Goal: Task Accomplishment & Management: Complete application form

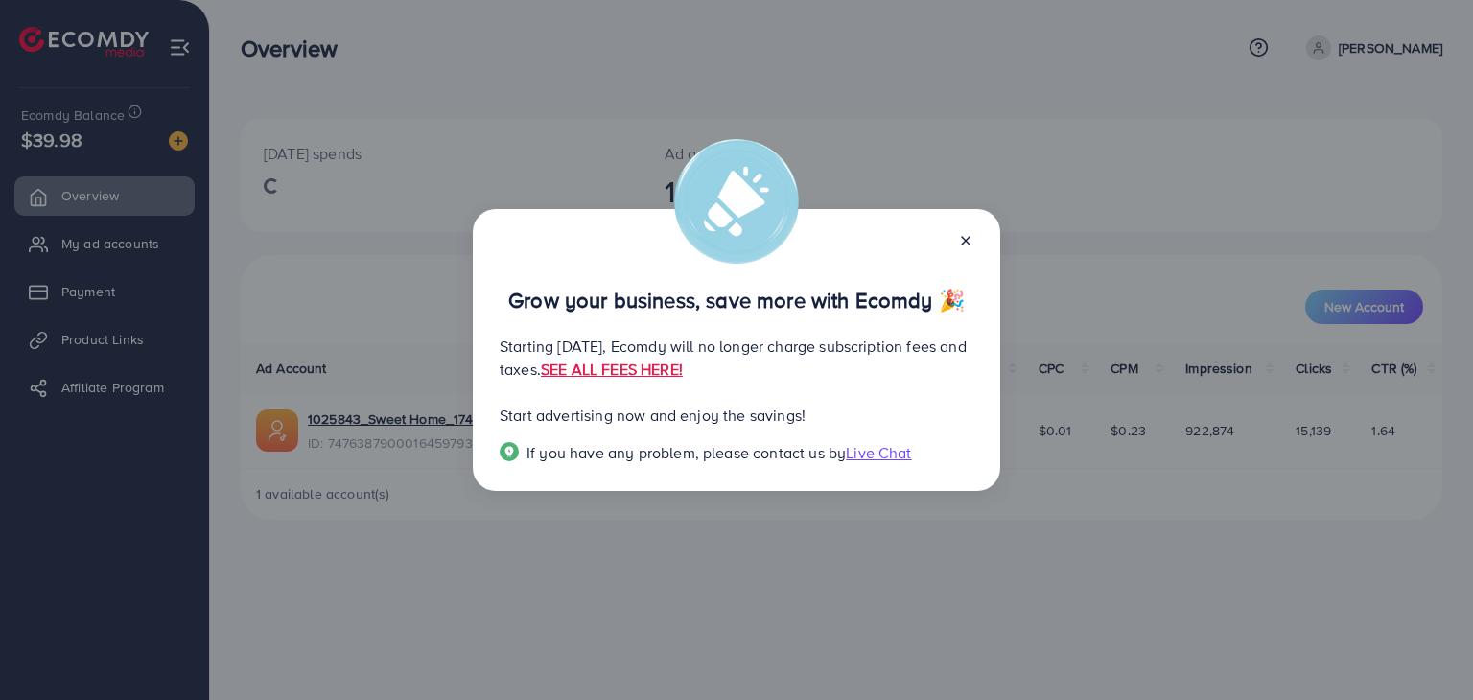
click at [967, 233] on icon at bounding box center [965, 240] width 15 height 15
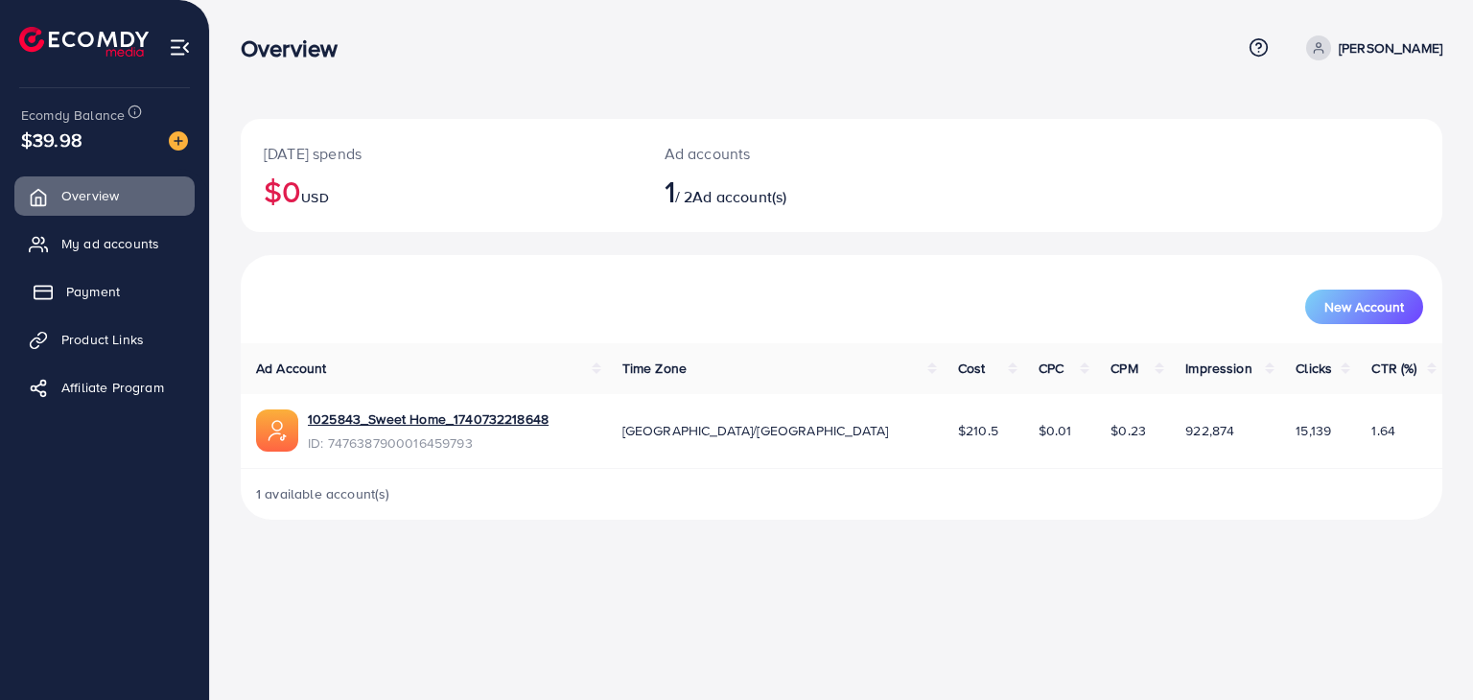
click at [91, 286] on span "Payment" at bounding box center [93, 291] width 54 height 19
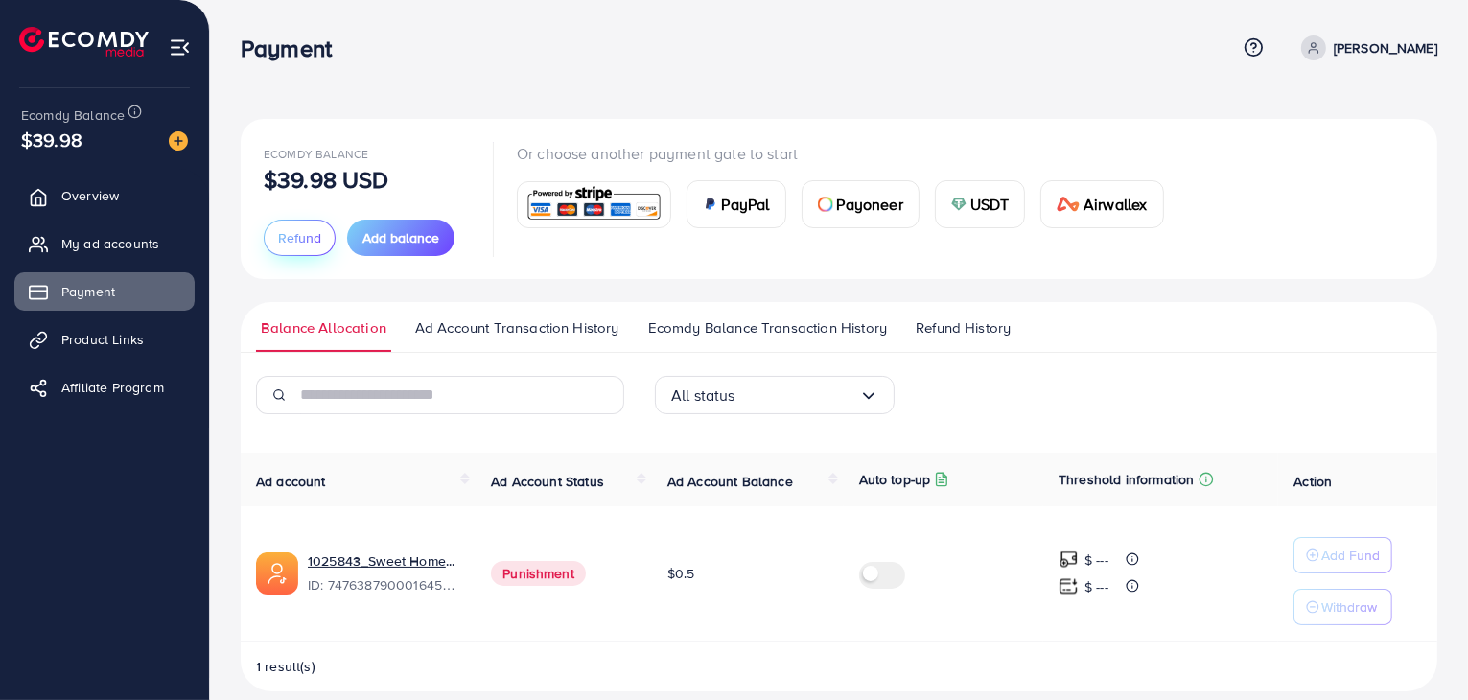
click at [297, 236] on span "Refund" at bounding box center [299, 237] width 43 height 19
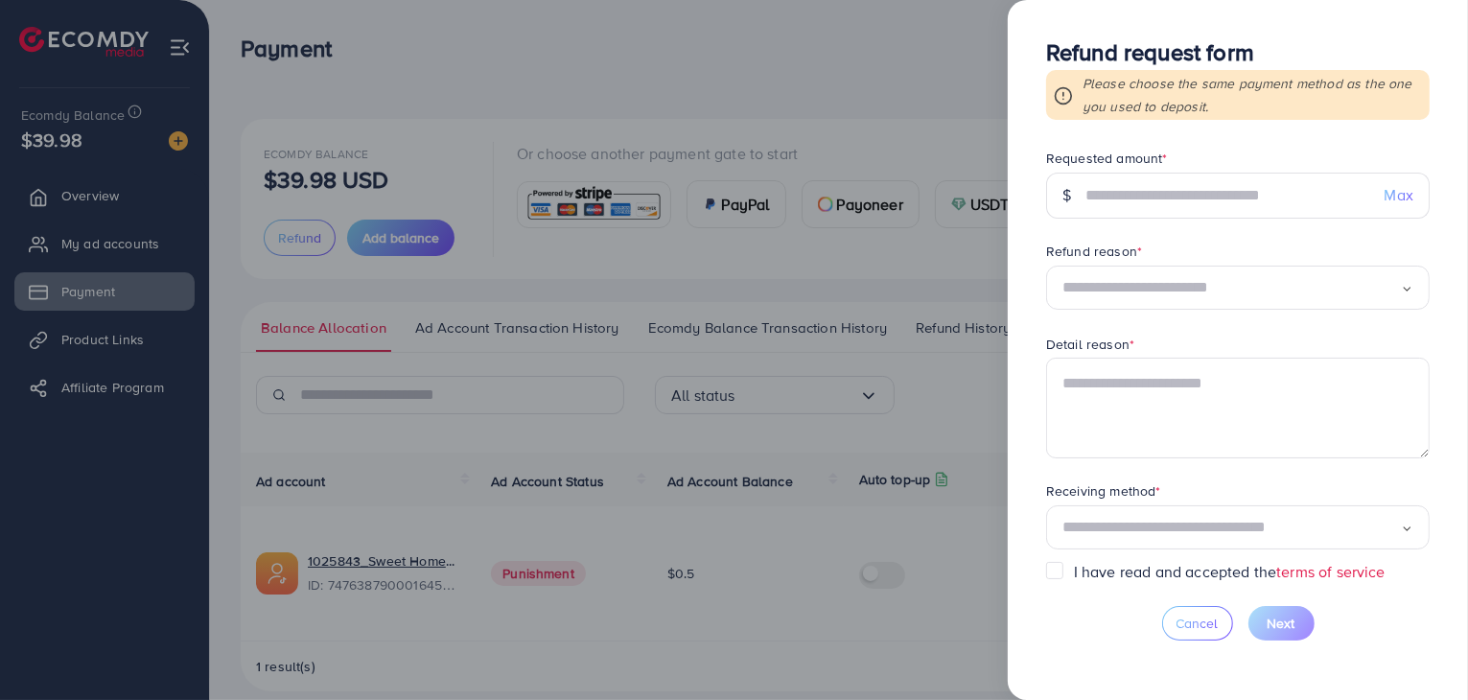
click at [1396, 196] on span "Max" at bounding box center [1399, 195] width 29 height 22
type input "*****"
click at [1405, 288] on icon "Search for option" at bounding box center [1407, 289] width 12 height 12
click at [1169, 396] on form "Requested amount * $ ***** Max Refund reason * Temporarily stop using service L…" at bounding box center [1238, 355] width 384 height 412
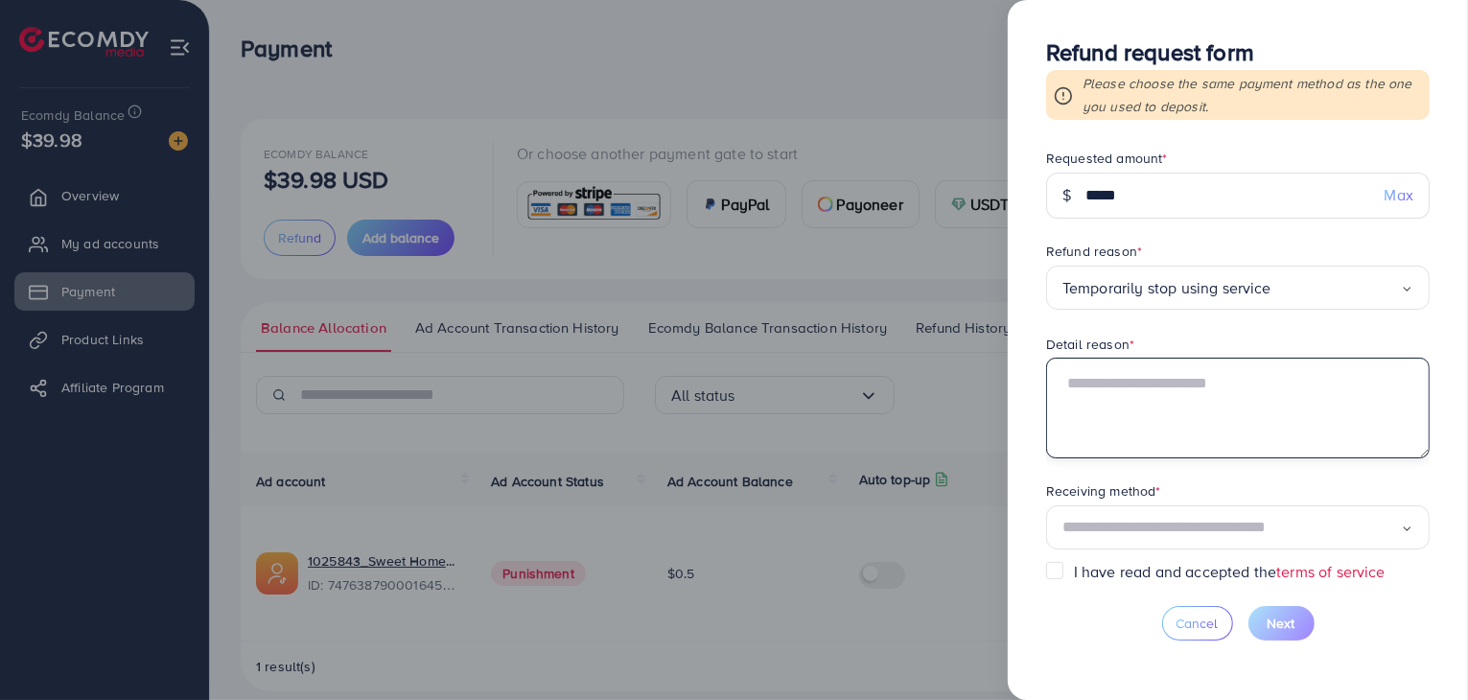
click at [1137, 385] on textarea at bounding box center [1238, 408] width 384 height 100
type textarea "**********"
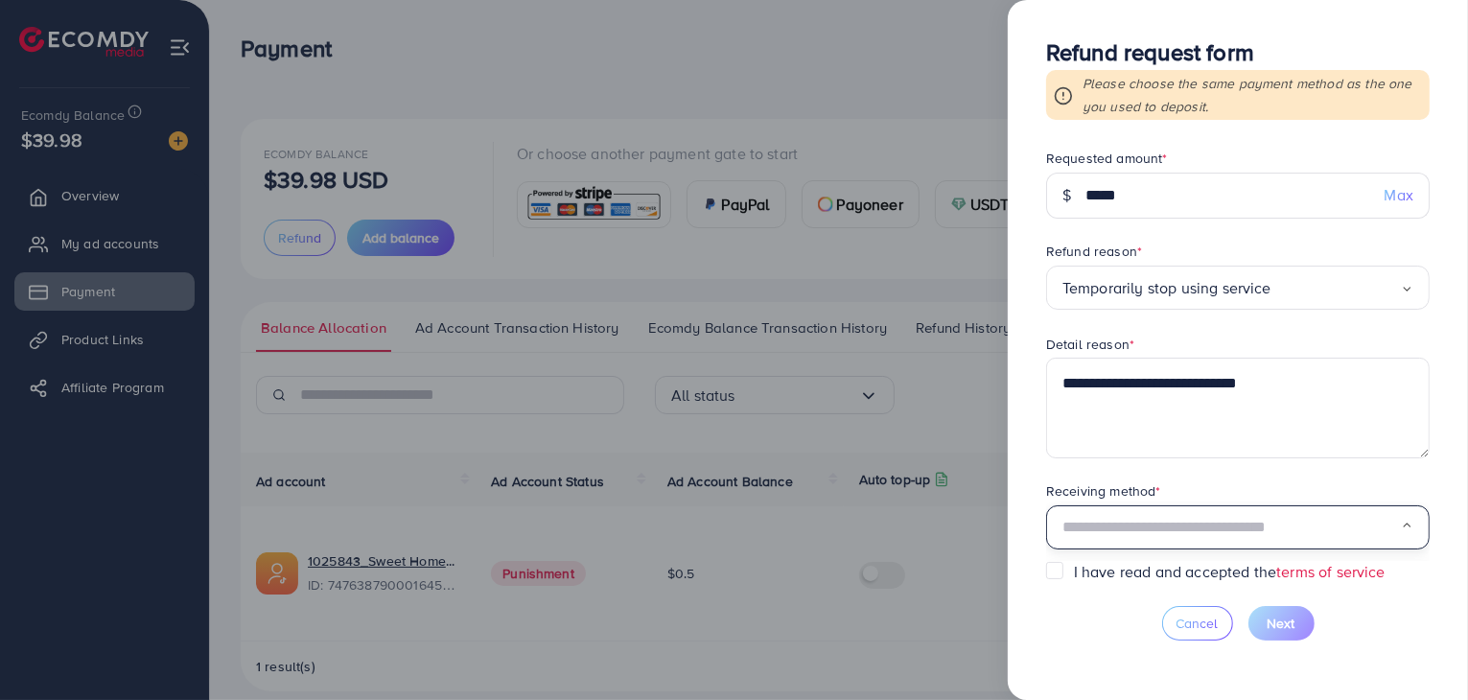
click at [1172, 525] on input "Search for option" at bounding box center [1231, 528] width 338 height 30
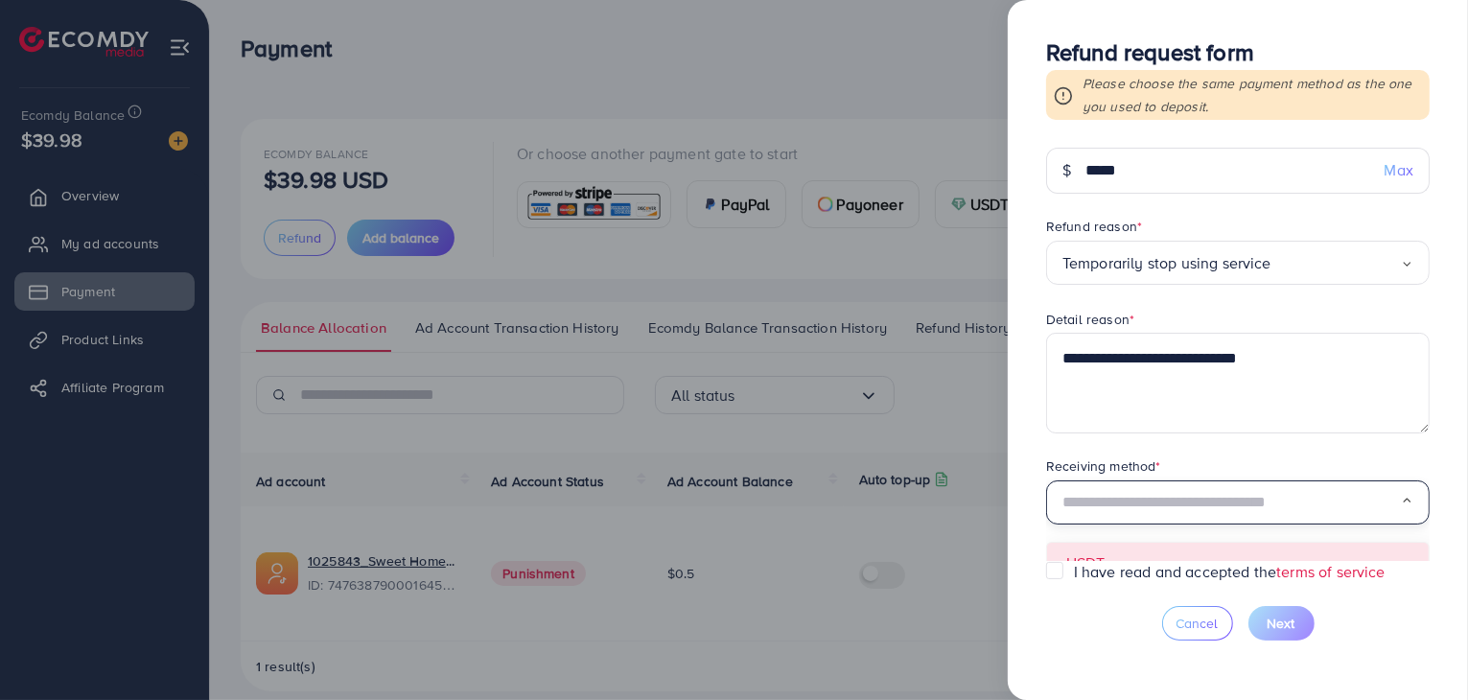
scroll to position [47, 0]
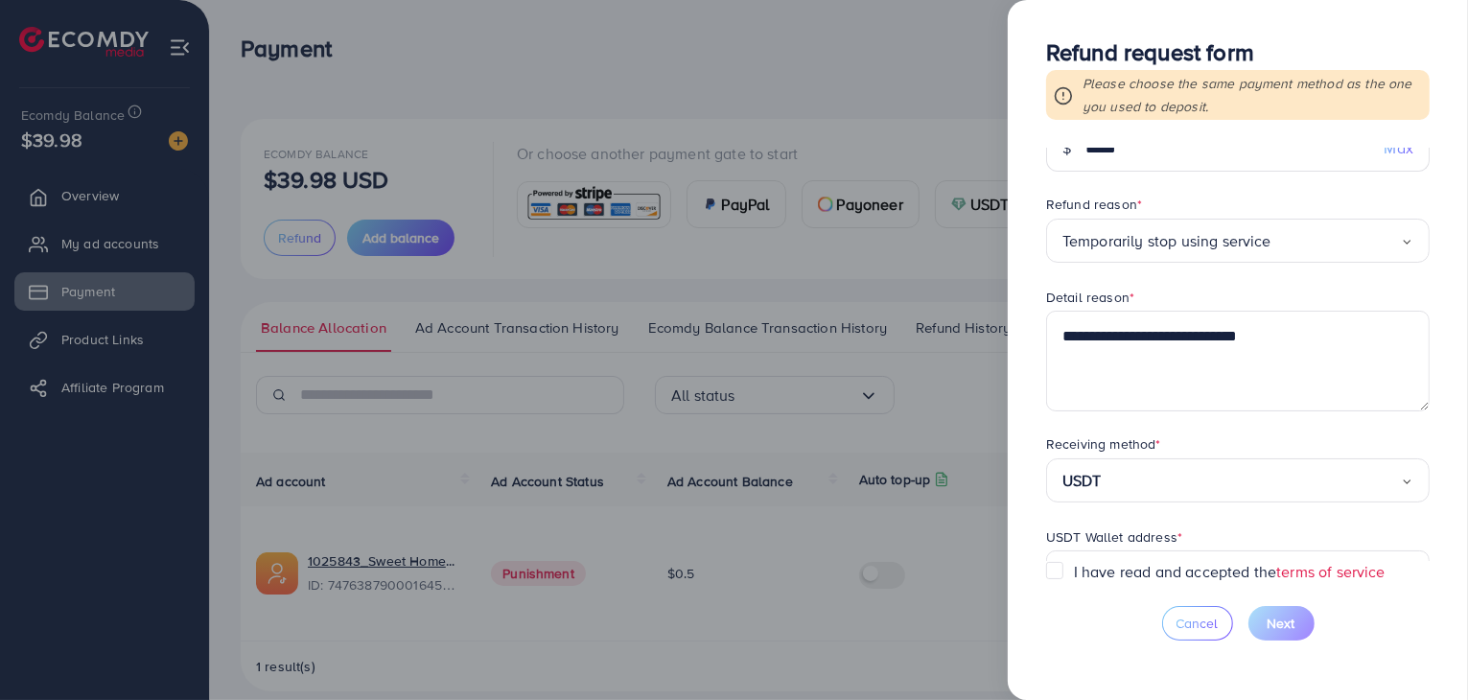
click at [1160, 525] on form "**********" at bounding box center [1238, 355] width 384 height 412
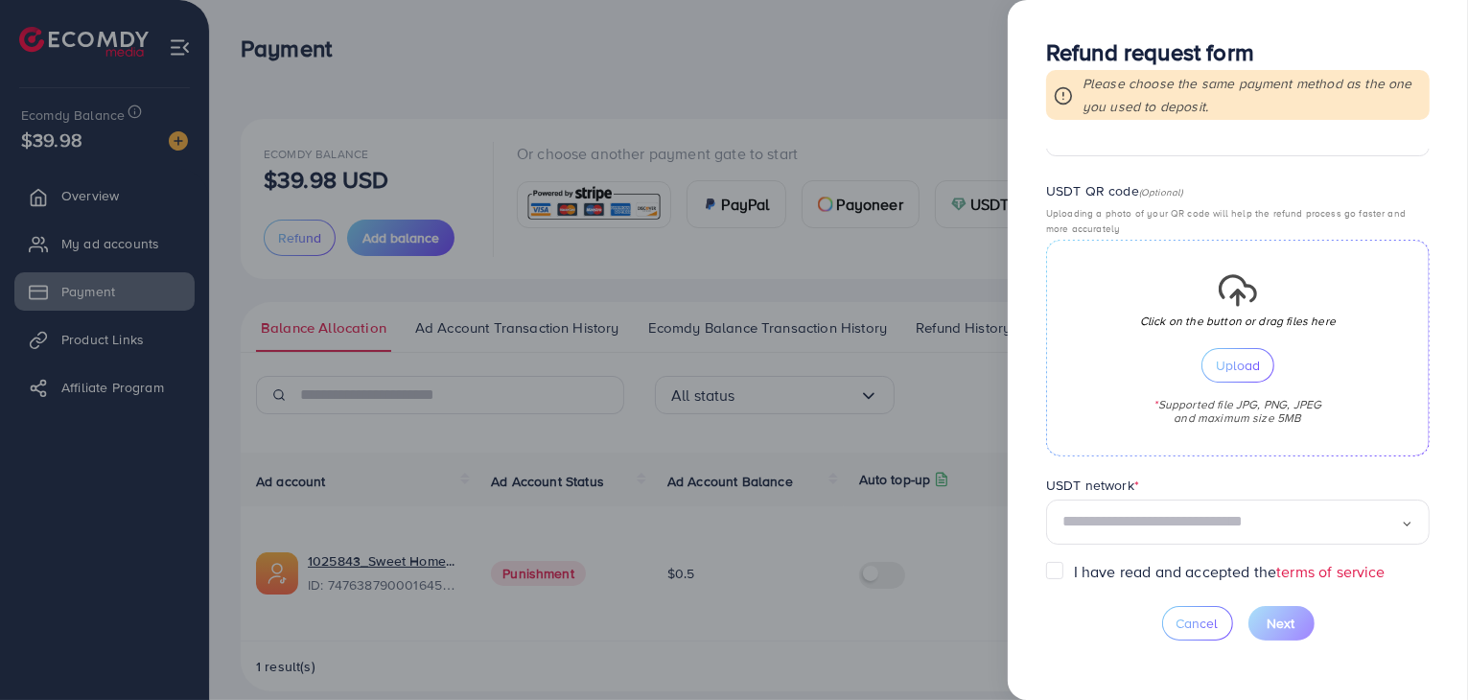
scroll to position [495, 0]
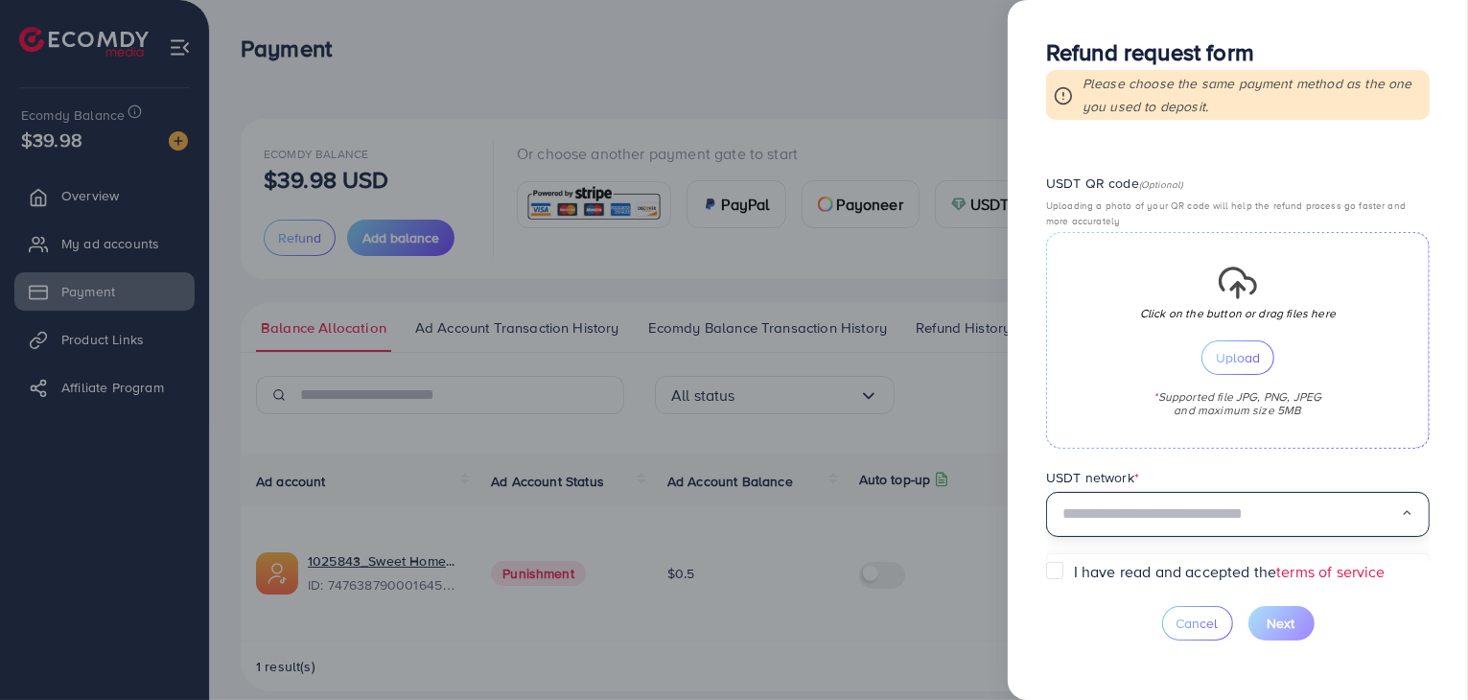
click at [1143, 508] on input "Search for option" at bounding box center [1231, 515] width 338 height 30
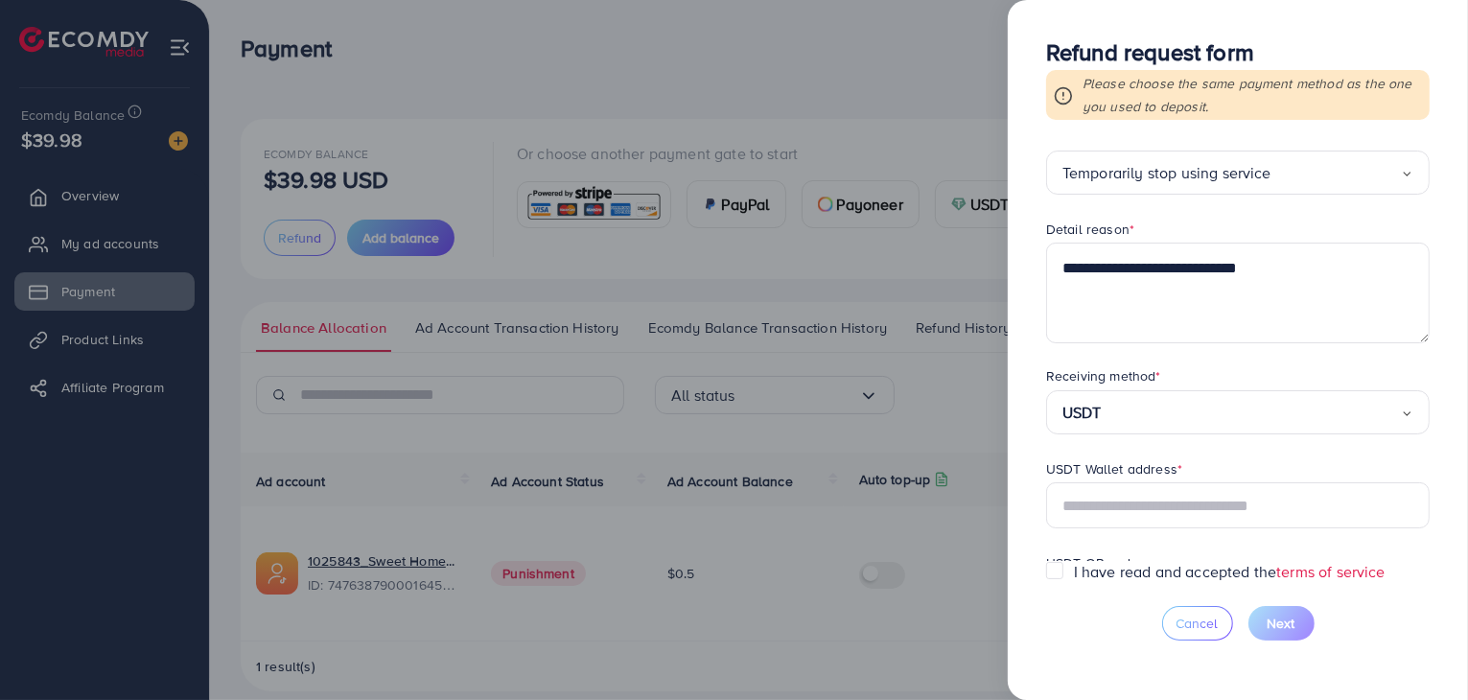
scroll to position [111, 0]
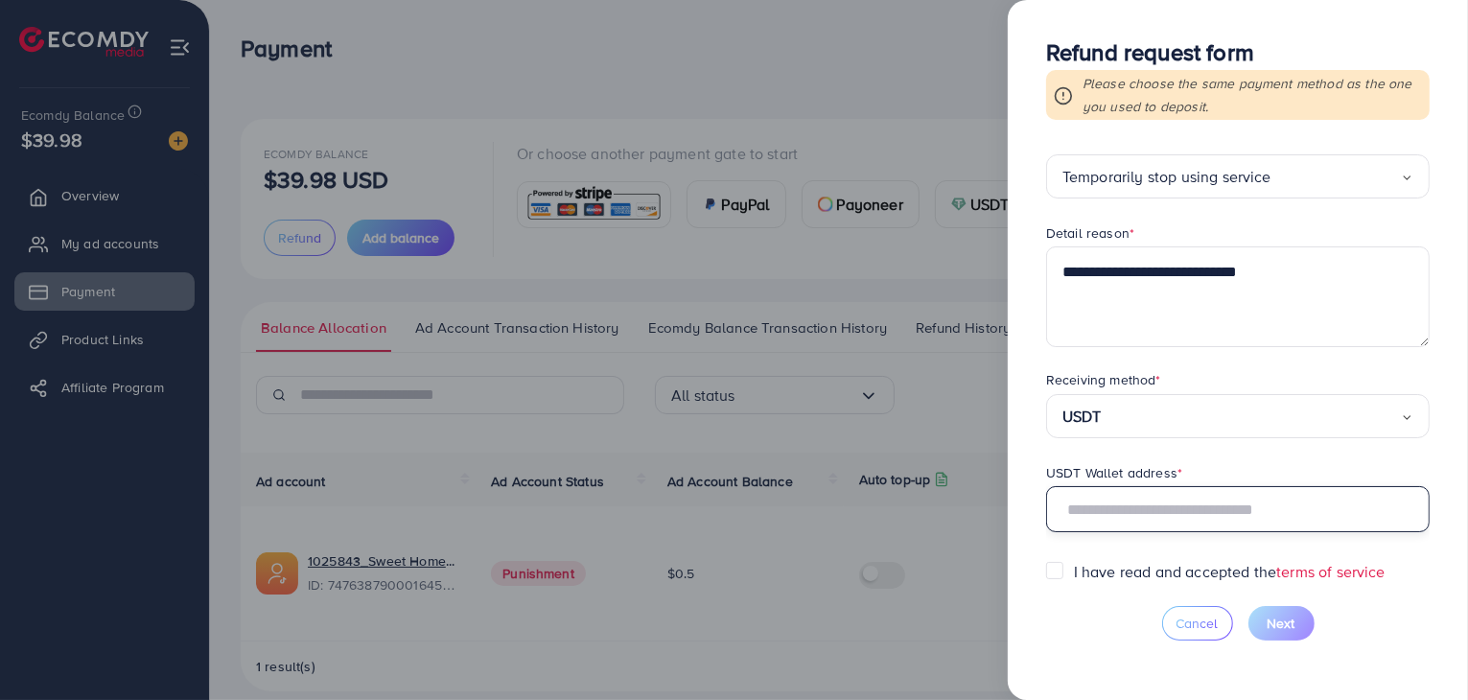
click at [1106, 503] on input "text" at bounding box center [1238, 509] width 384 height 46
paste input "**********"
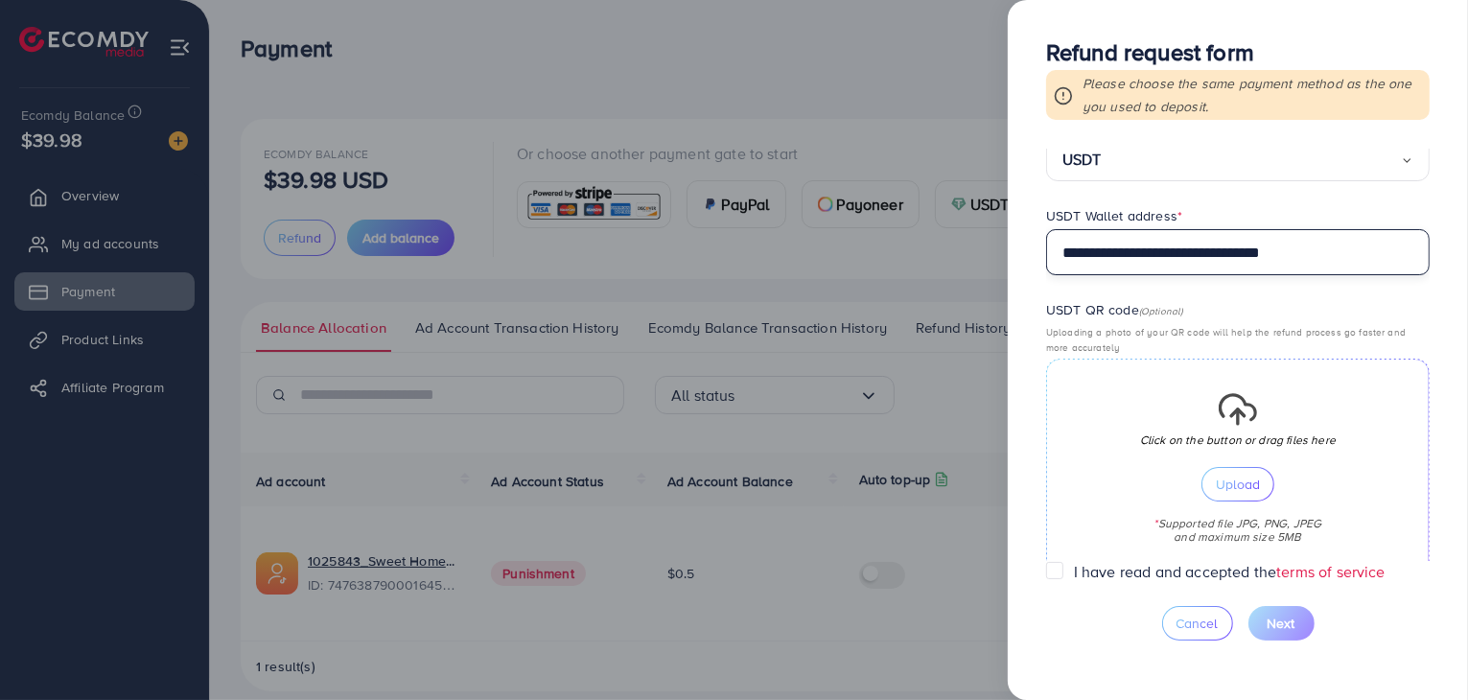
scroll to position [399, 0]
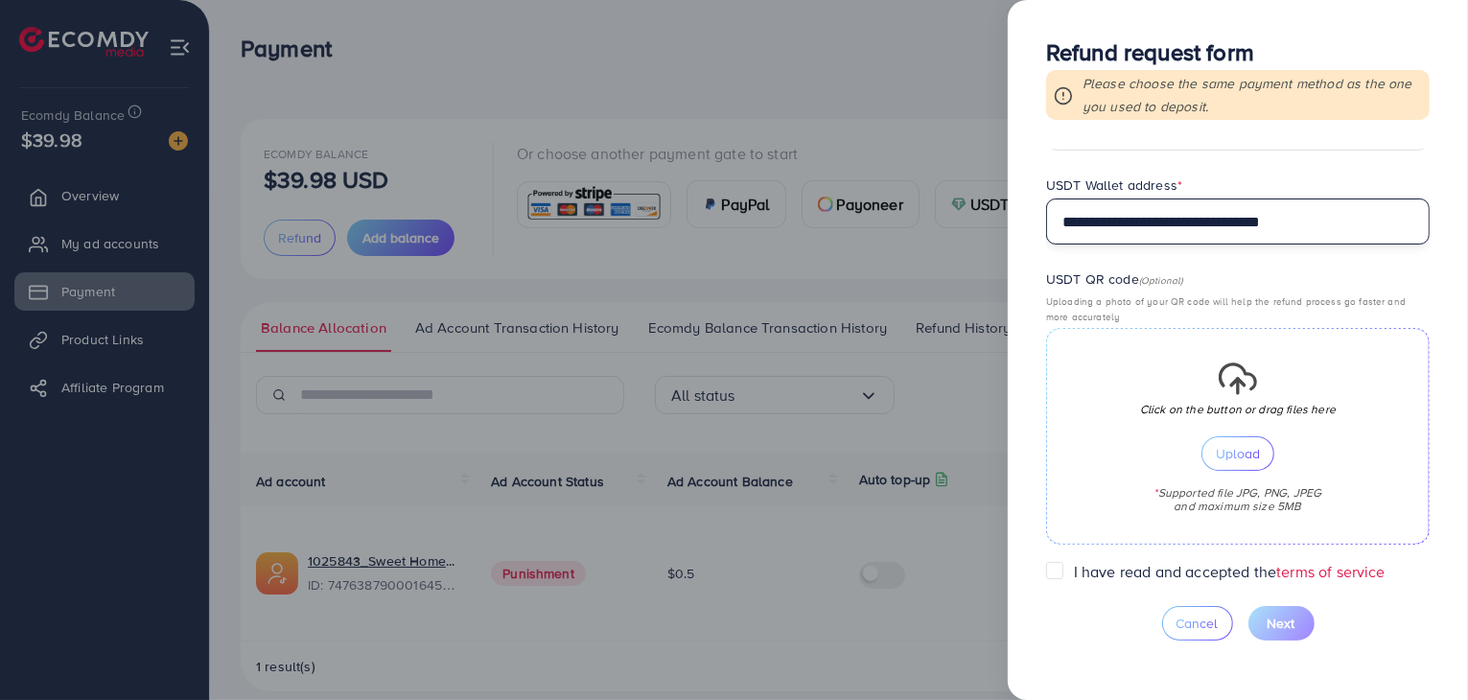
type input "**********"
click at [1074, 572] on label "I have read and accepted the terms of service" at bounding box center [1230, 572] width 312 height 22
click at [1224, 450] on span "Upload" at bounding box center [1238, 453] width 44 height 13
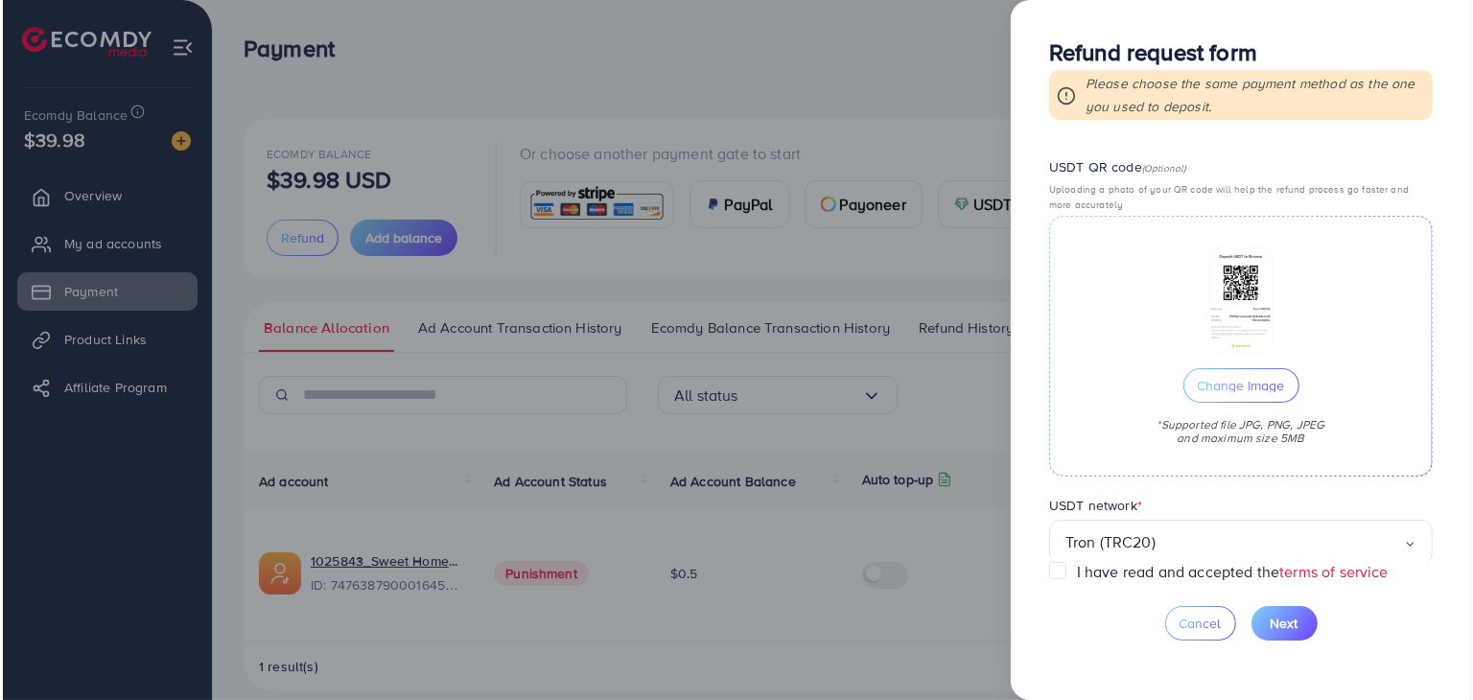
scroll to position [538, 0]
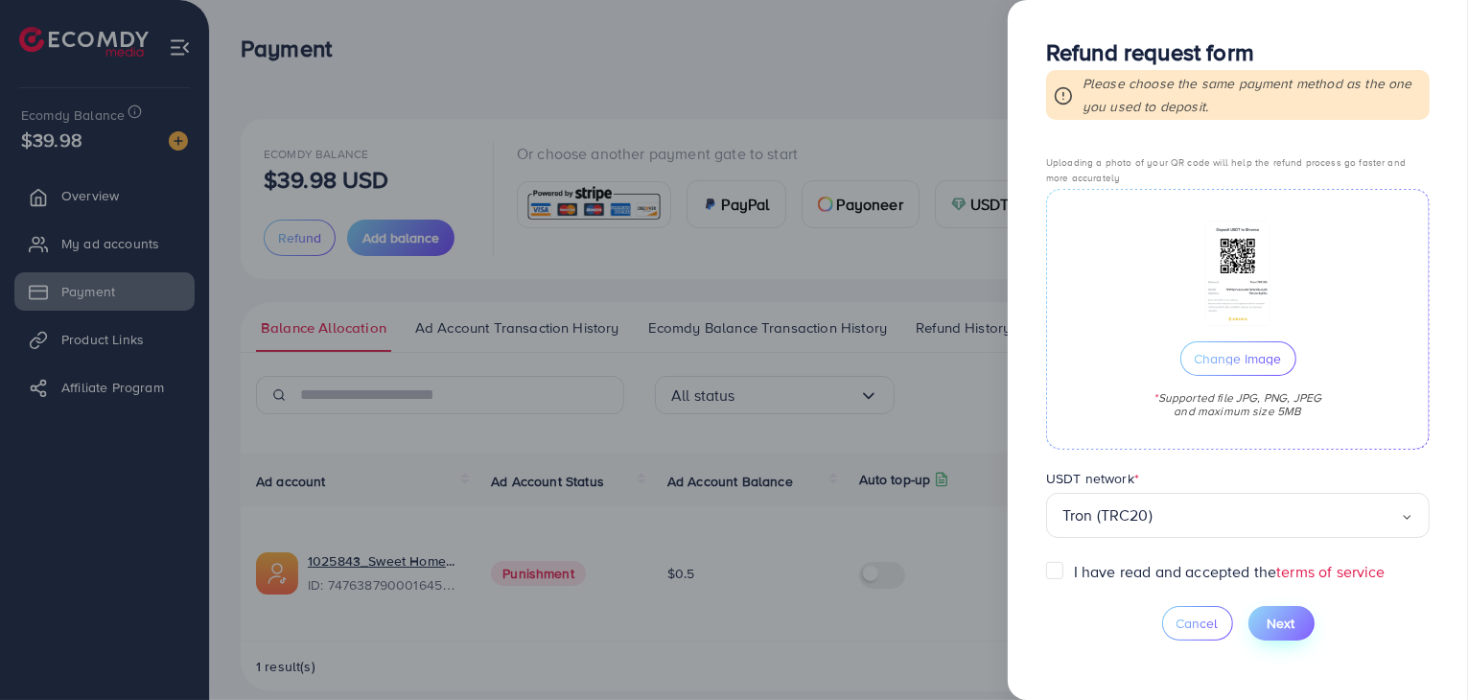
click at [1290, 619] on span "Next" at bounding box center [1282, 623] width 28 height 19
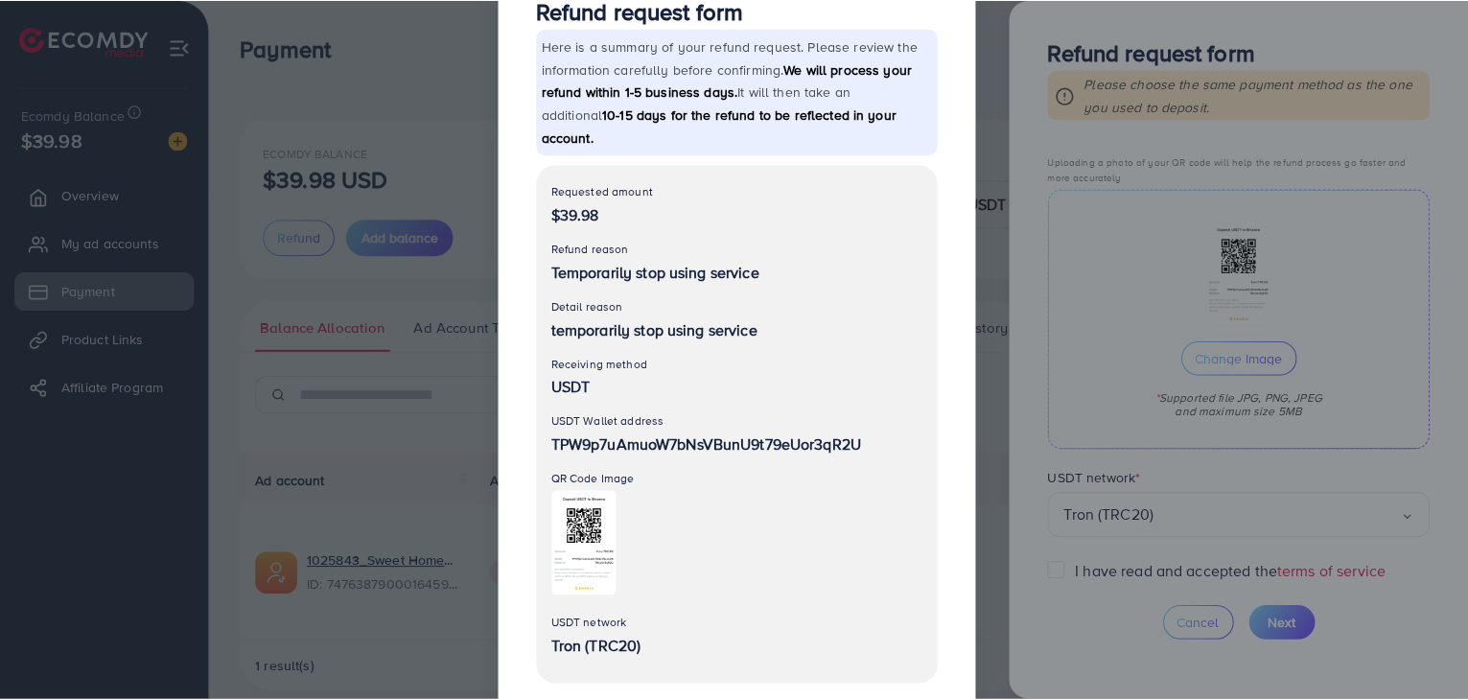
scroll to position [152, 0]
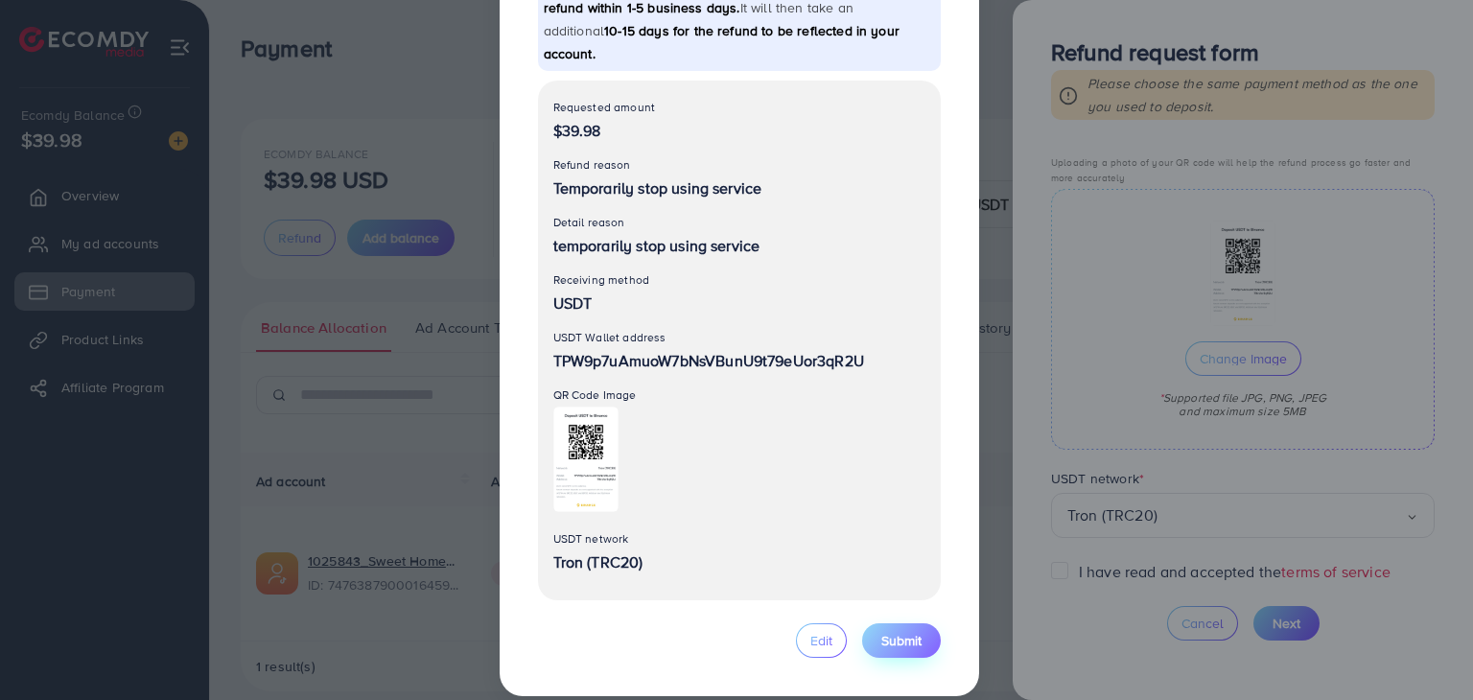
click at [899, 631] on span "Submit" at bounding box center [901, 640] width 40 height 19
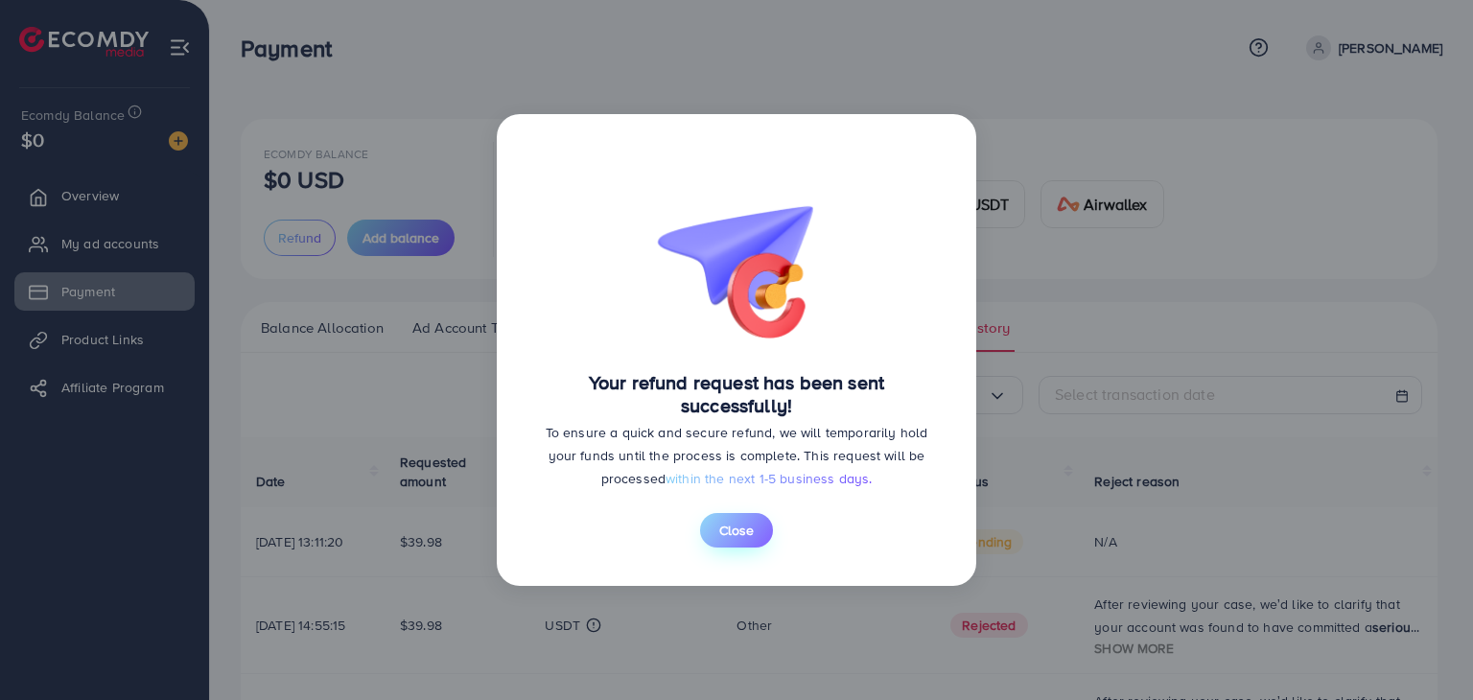
click at [739, 530] on span "Close" at bounding box center [736, 530] width 35 height 19
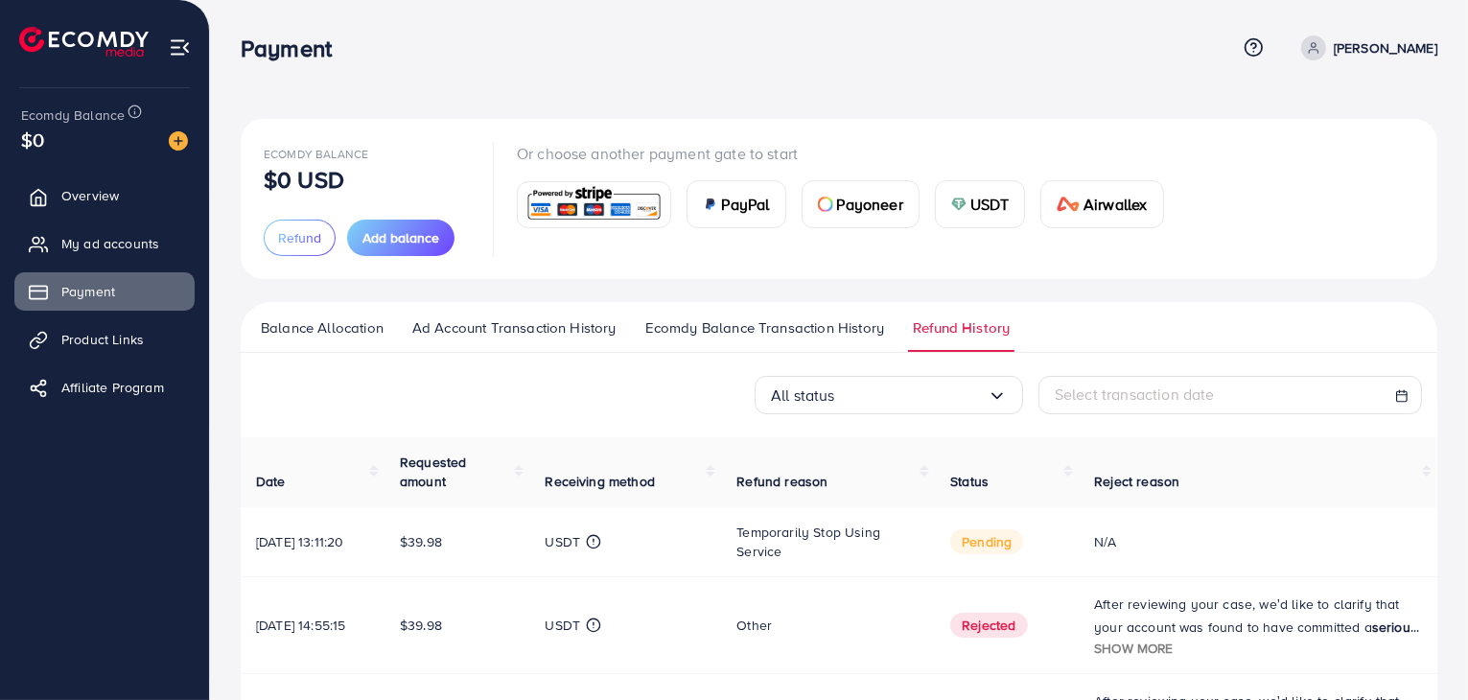
scroll to position [96, 0]
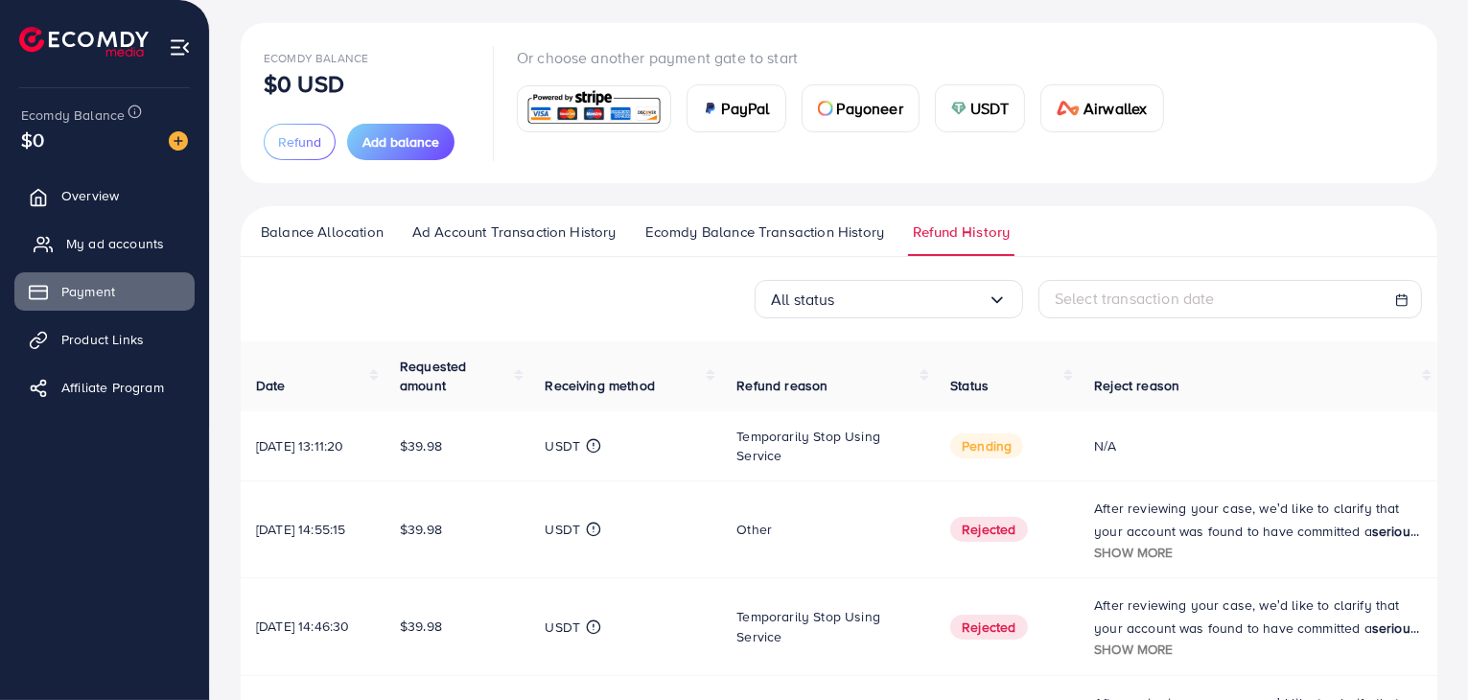
click at [96, 242] on span "My ad accounts" at bounding box center [115, 243] width 98 height 19
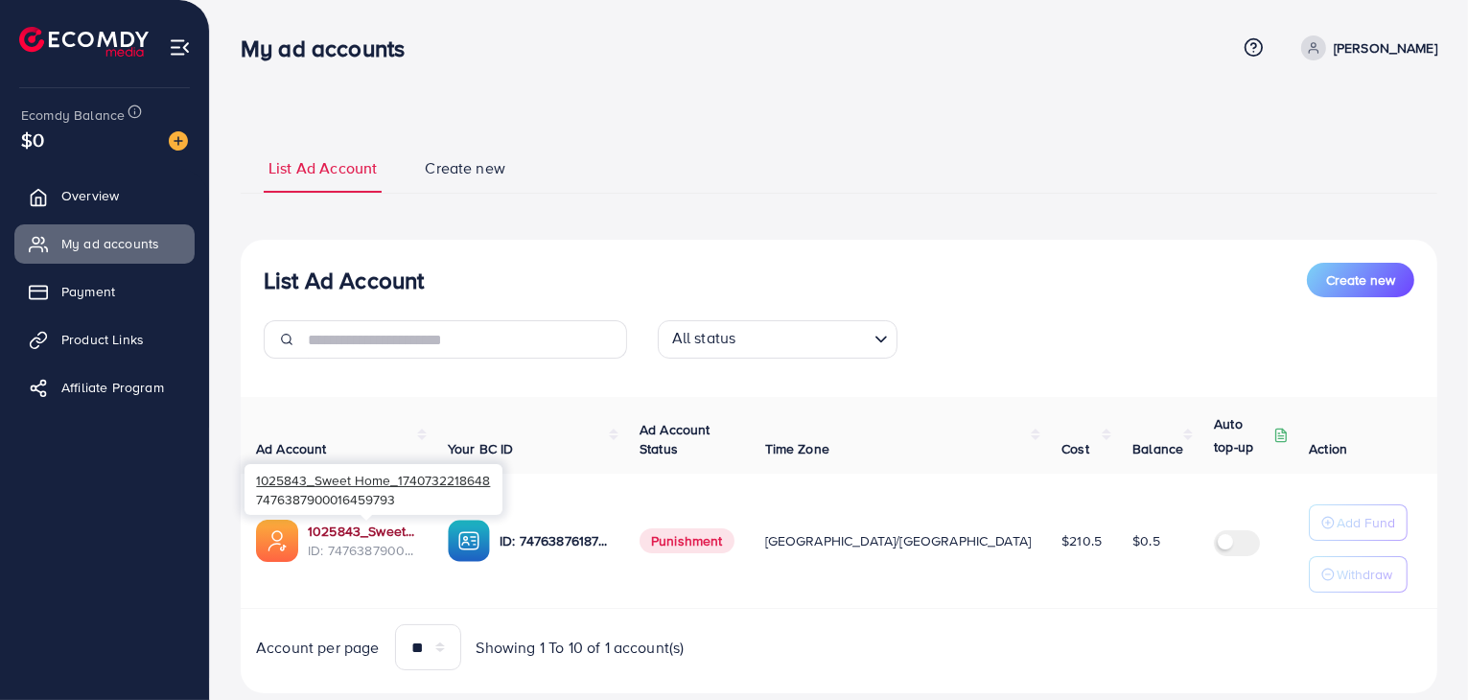
click at [384, 536] on link "1025843_Sweet Home_1740732218648" at bounding box center [362, 531] width 109 height 19
click at [902, 277] on div "List Ad Account Create new" at bounding box center [839, 280] width 1151 height 35
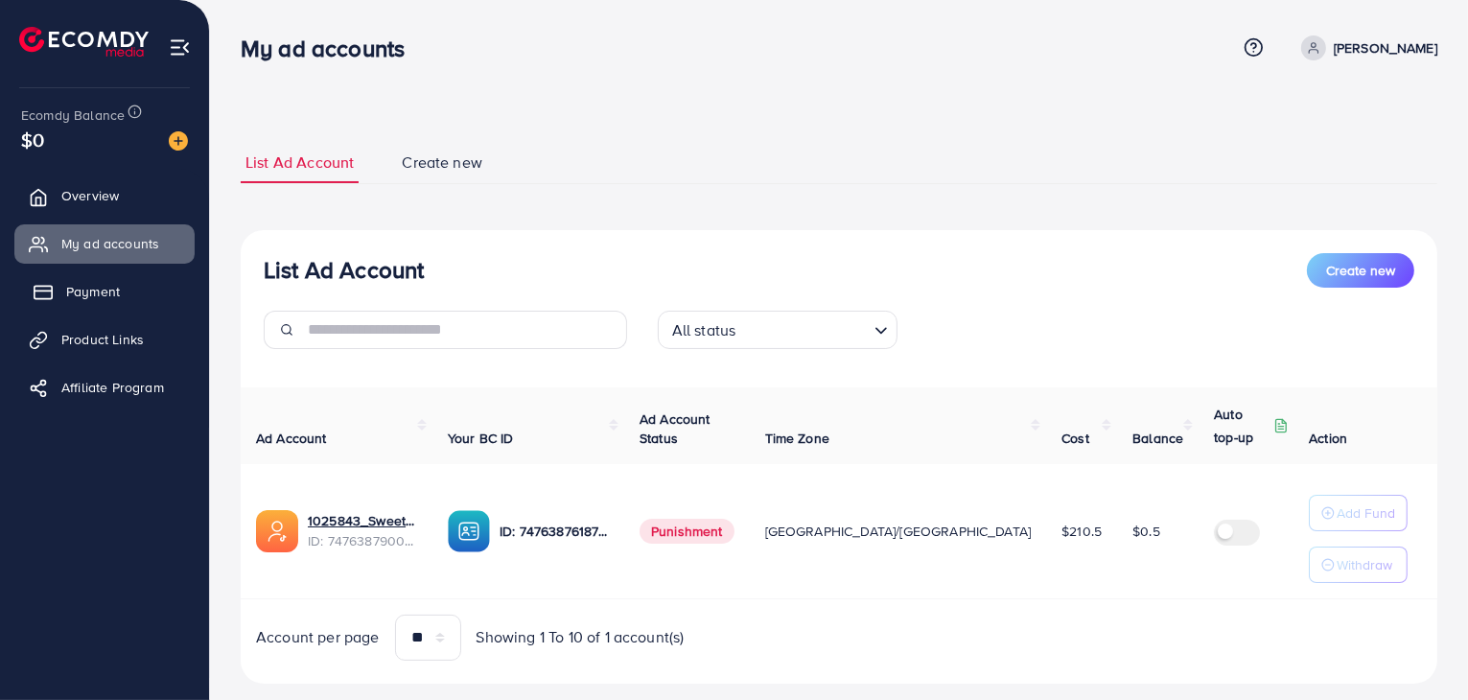
click at [122, 293] on link "Payment" at bounding box center [104, 291] width 180 height 38
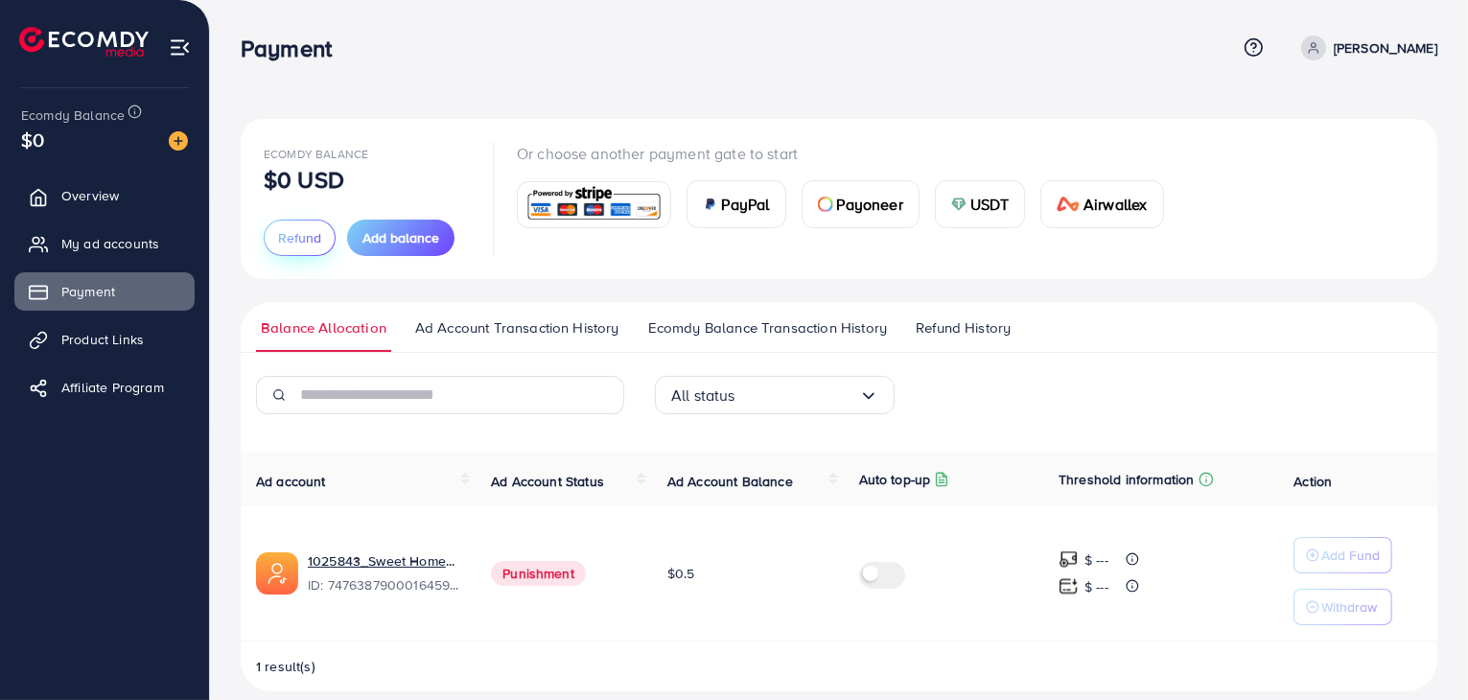
click at [301, 235] on span "Refund" at bounding box center [299, 237] width 43 height 19
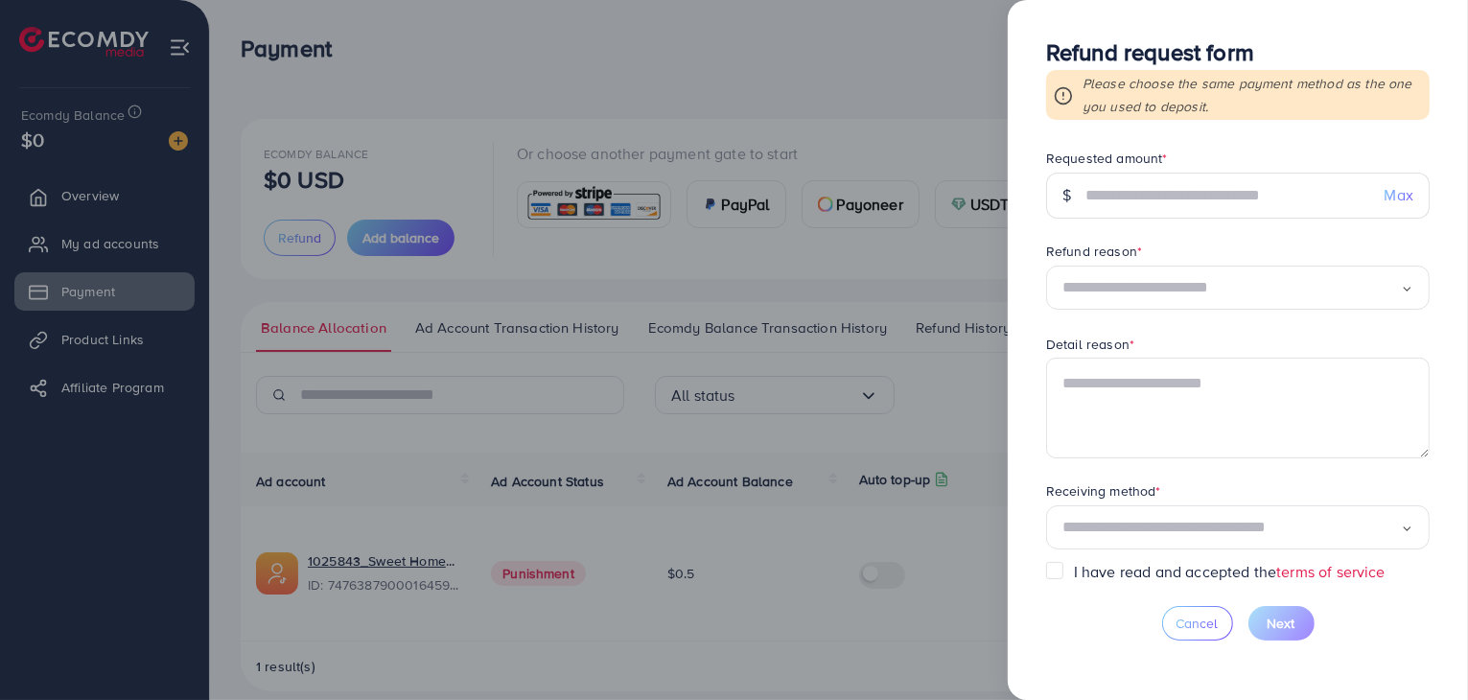
click at [955, 400] on div at bounding box center [734, 350] width 1468 height 700
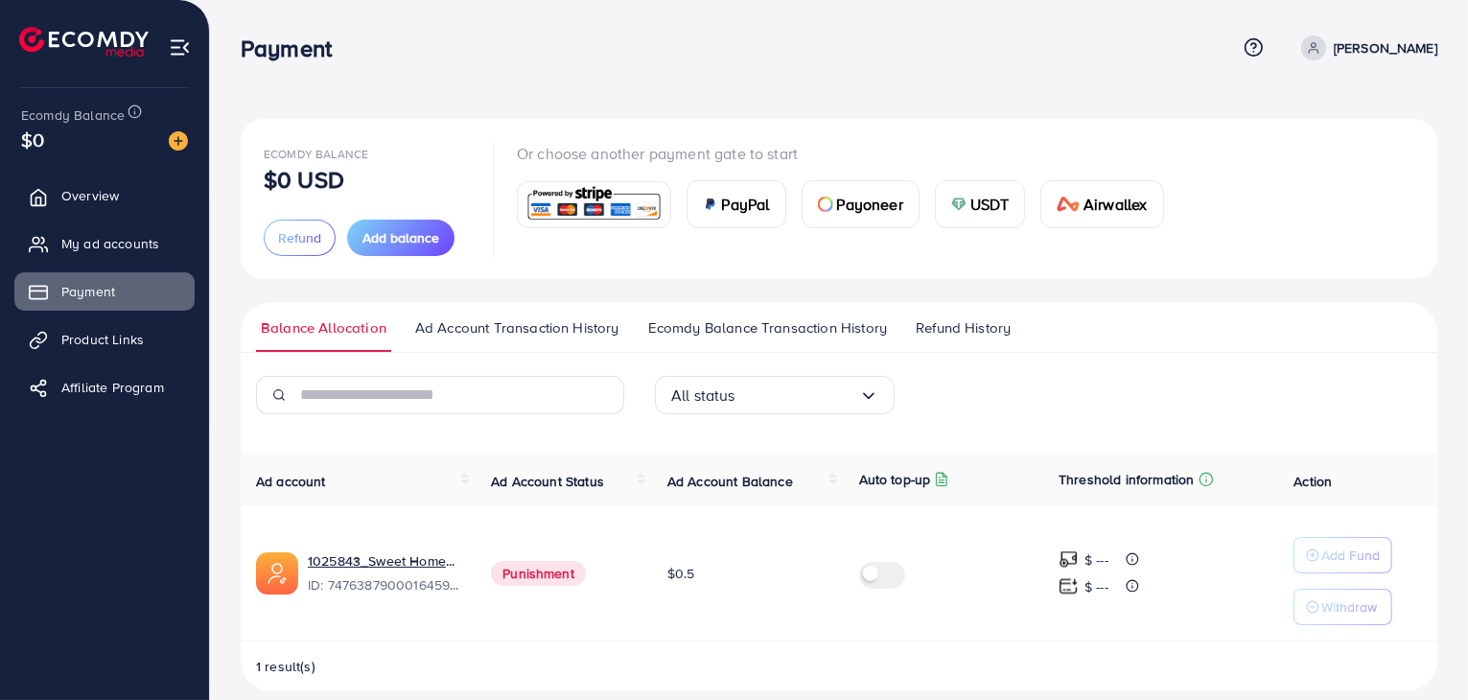
click at [961, 322] on span "Refund History" at bounding box center [963, 327] width 95 height 21
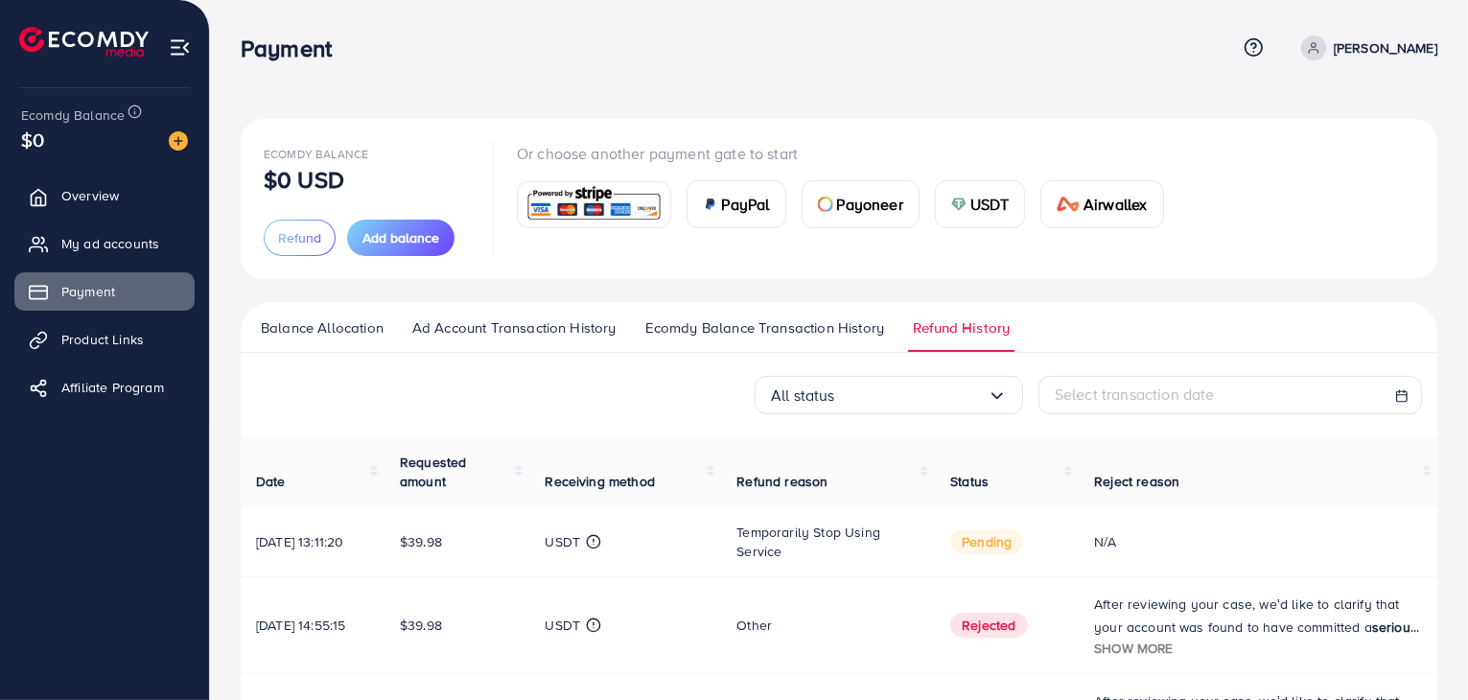
click at [1024, 114] on div "Ecomdy Balance $0 USD Refund Add balance Or choose another payment gate to star…" at bounding box center [839, 691] width 1258 height 1382
click at [874, 49] on div "Payment" at bounding box center [738, 49] width 995 height 28
